Goal: Use online tool/utility: Utilize a website feature to perform a specific function

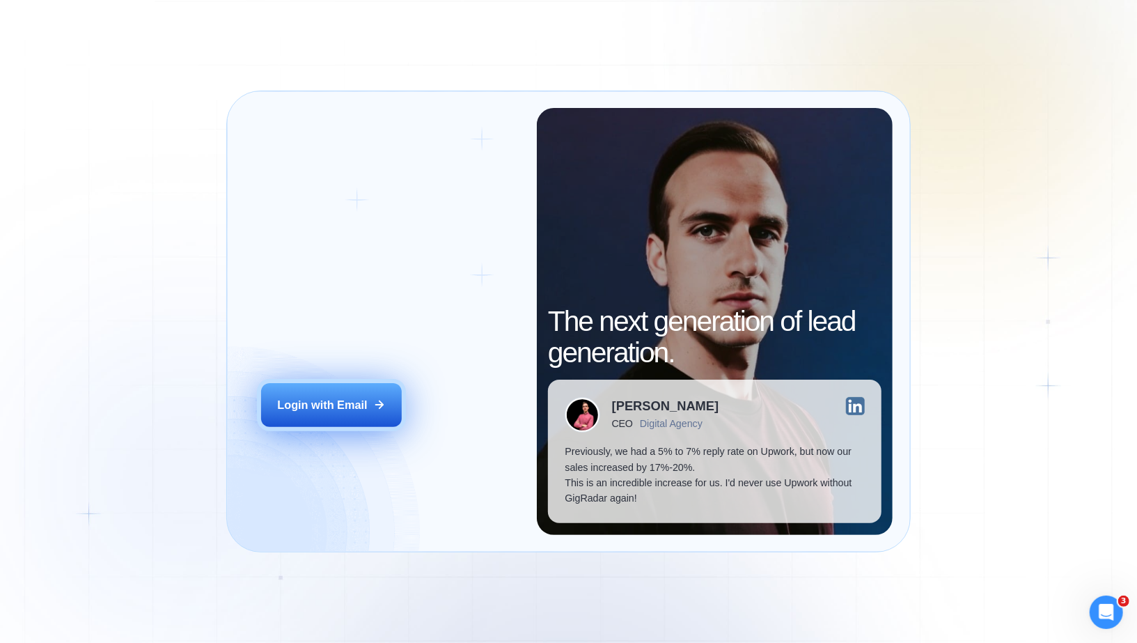
click at [350, 406] on div "Login with Email" at bounding box center [322, 404] width 90 height 15
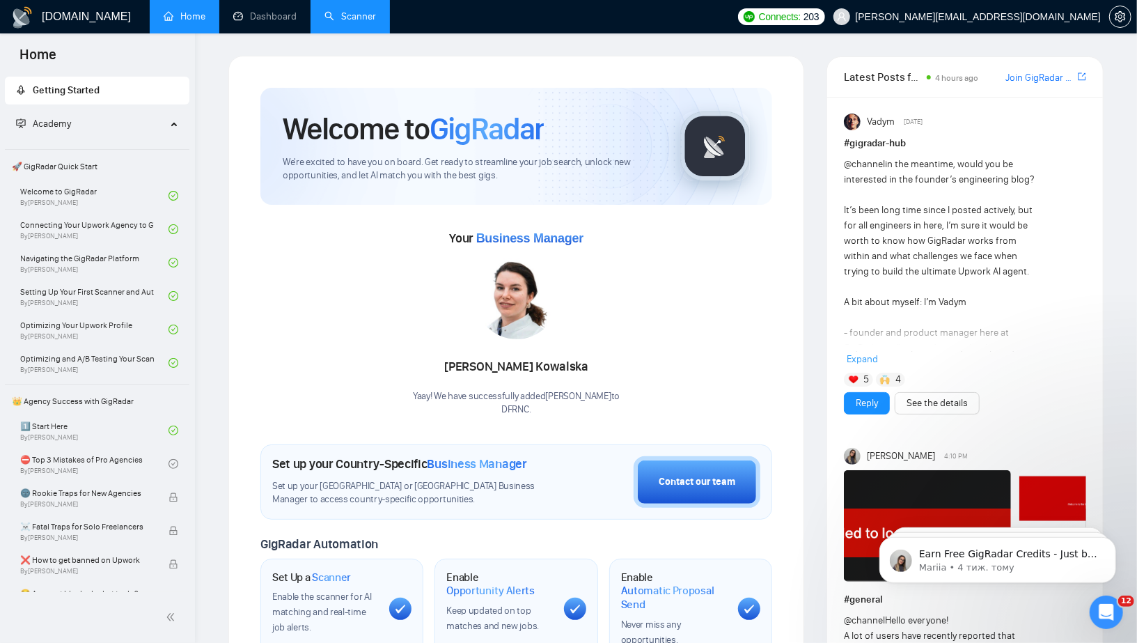
click at [356, 17] on link "Scanner" at bounding box center [350, 16] width 52 height 12
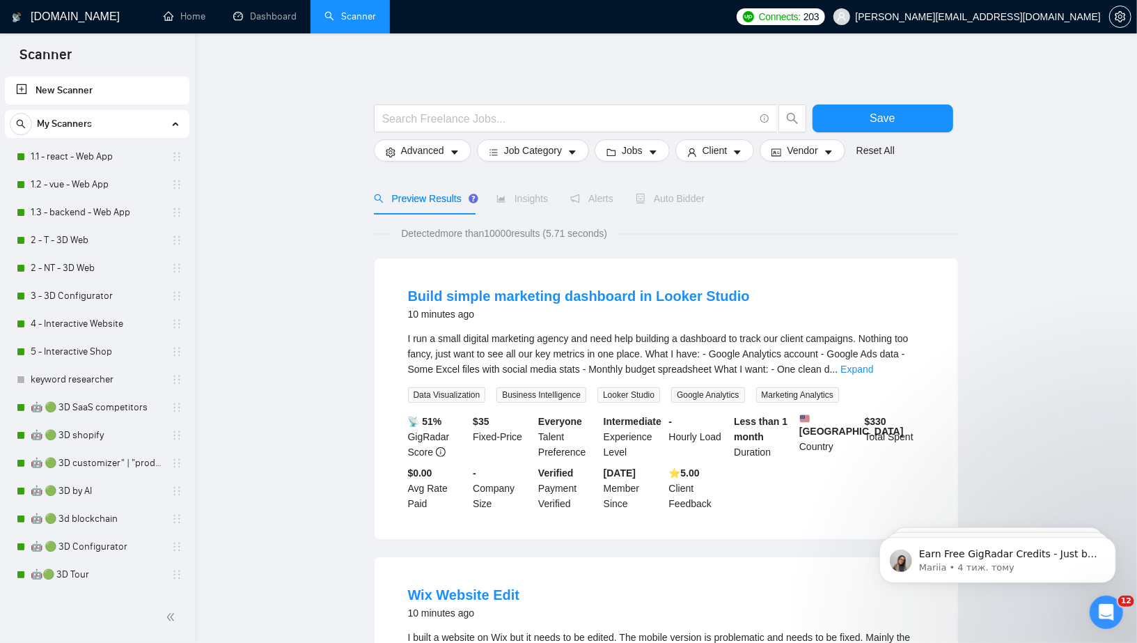
click at [1111, 621] on div "Відкрити програму для спілкування Intercom" at bounding box center [1104, 610] width 46 height 46
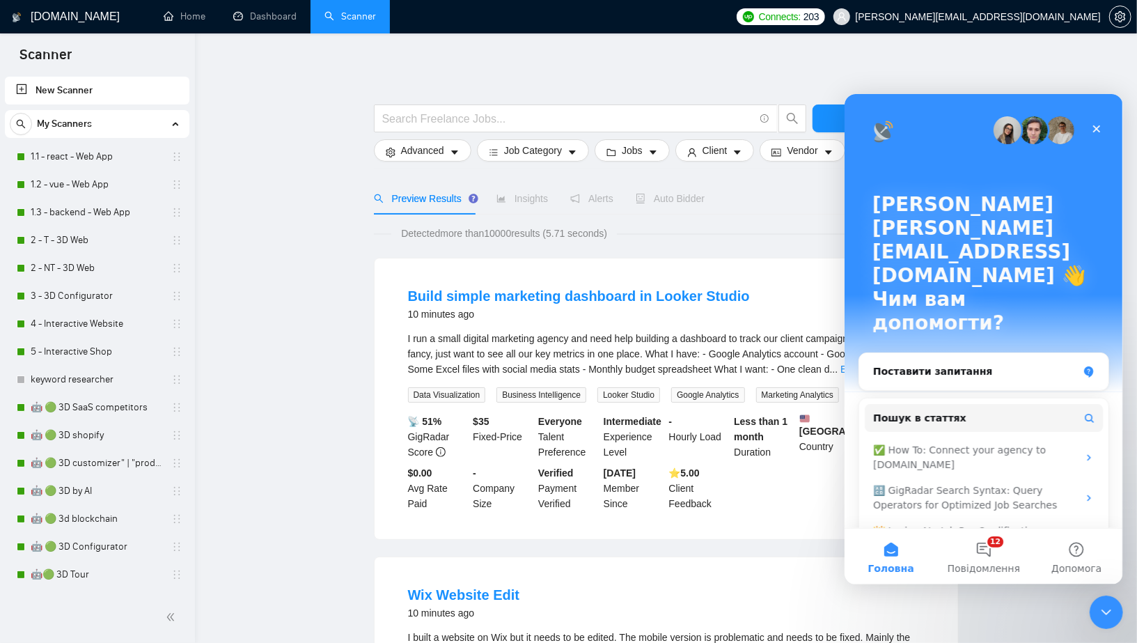
click at [1101, 136] on div "Закрити" at bounding box center [1095, 128] width 25 height 25
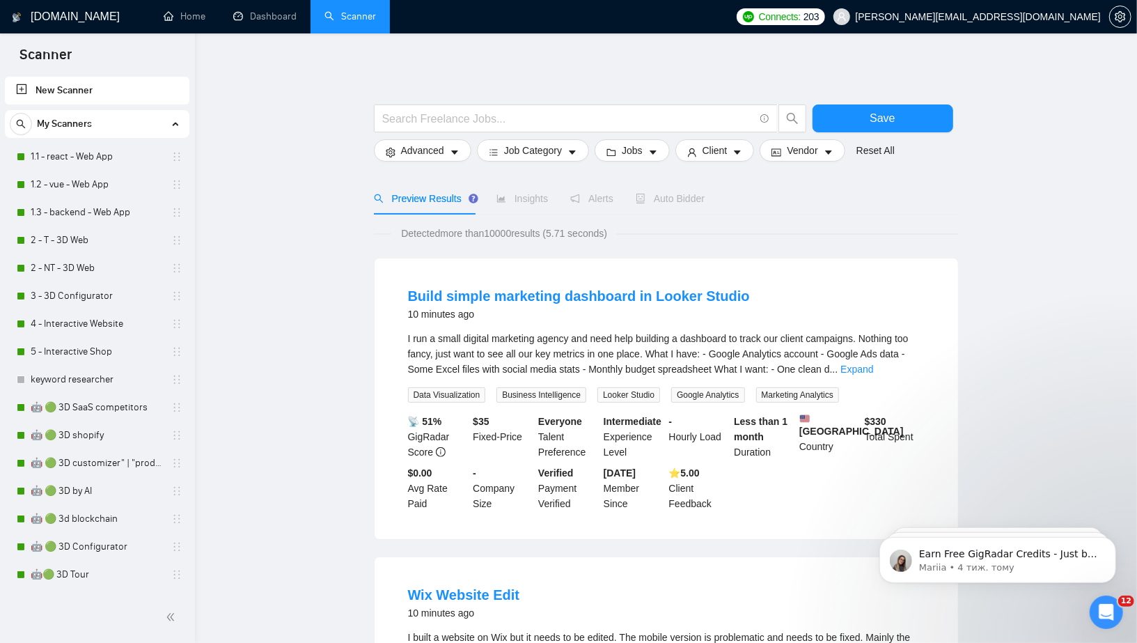
click at [1053, 507] on html "Earn Free GigRadar Credits - Just by Sharing Your Story! 💬 Want more credits fo…" at bounding box center [997, 555] width 278 height 97
click at [343, 17] on link "Scanner" at bounding box center [350, 16] width 52 height 12
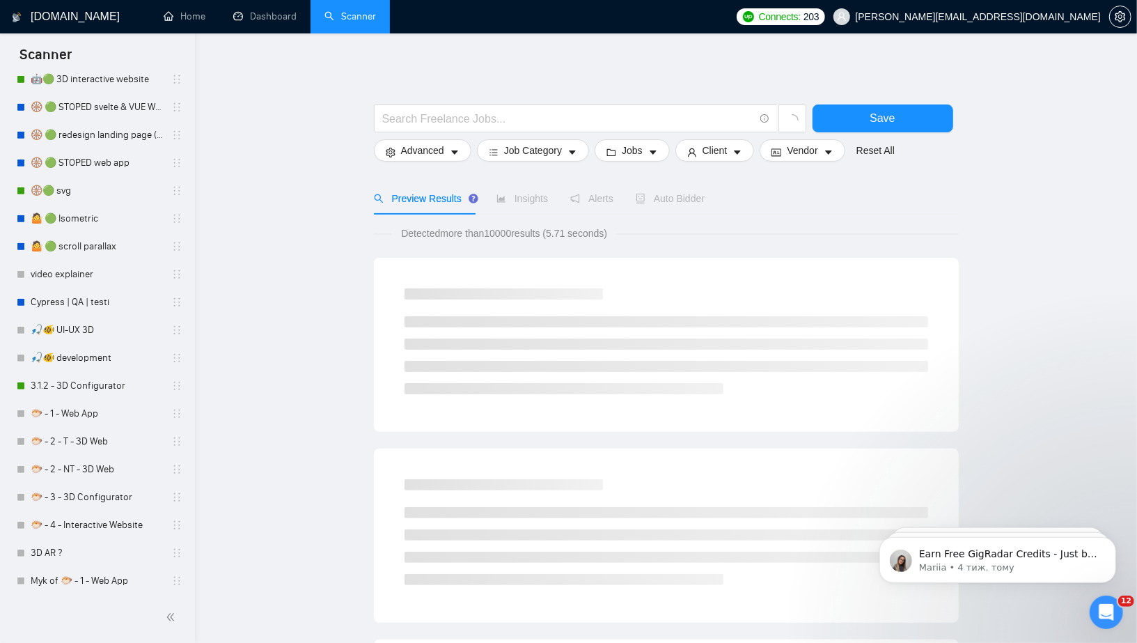
scroll to position [692, 0]
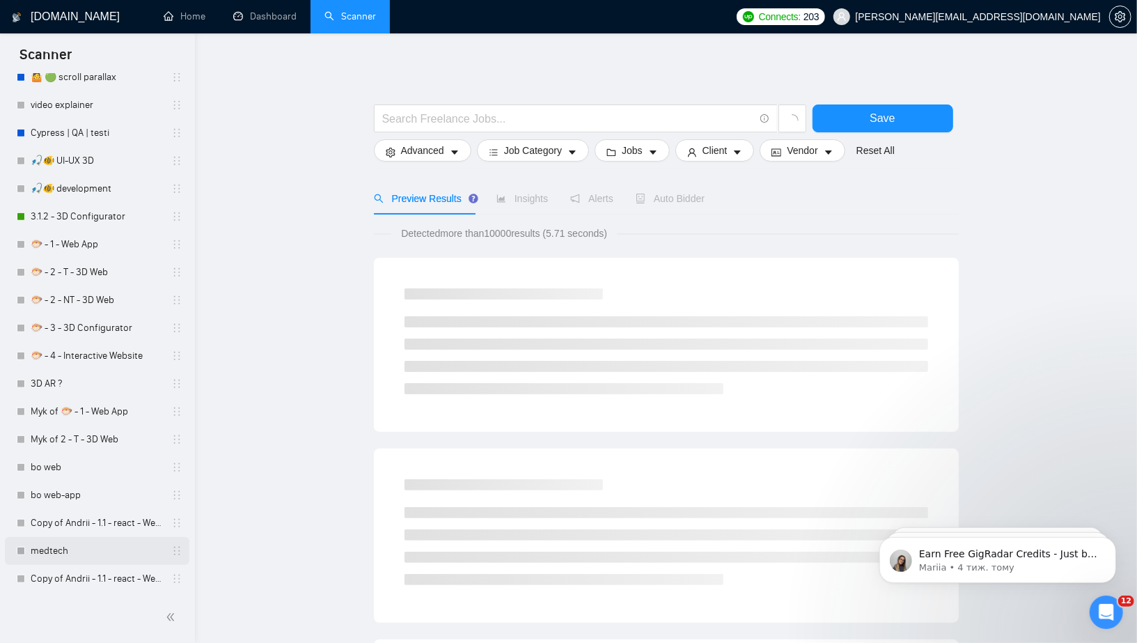
click at [72, 553] on link "medtech" at bounding box center [97, 551] width 132 height 28
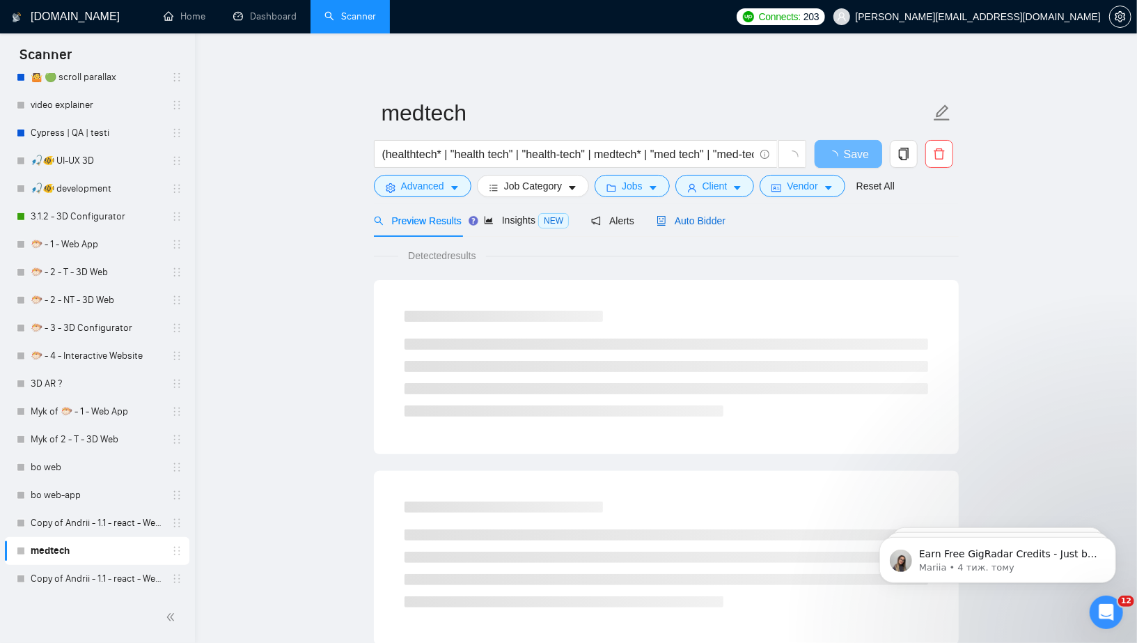
click at [707, 222] on span "Auto Bidder" at bounding box center [690, 220] width 69 height 11
